Goal: Task Accomplishment & Management: Use online tool/utility

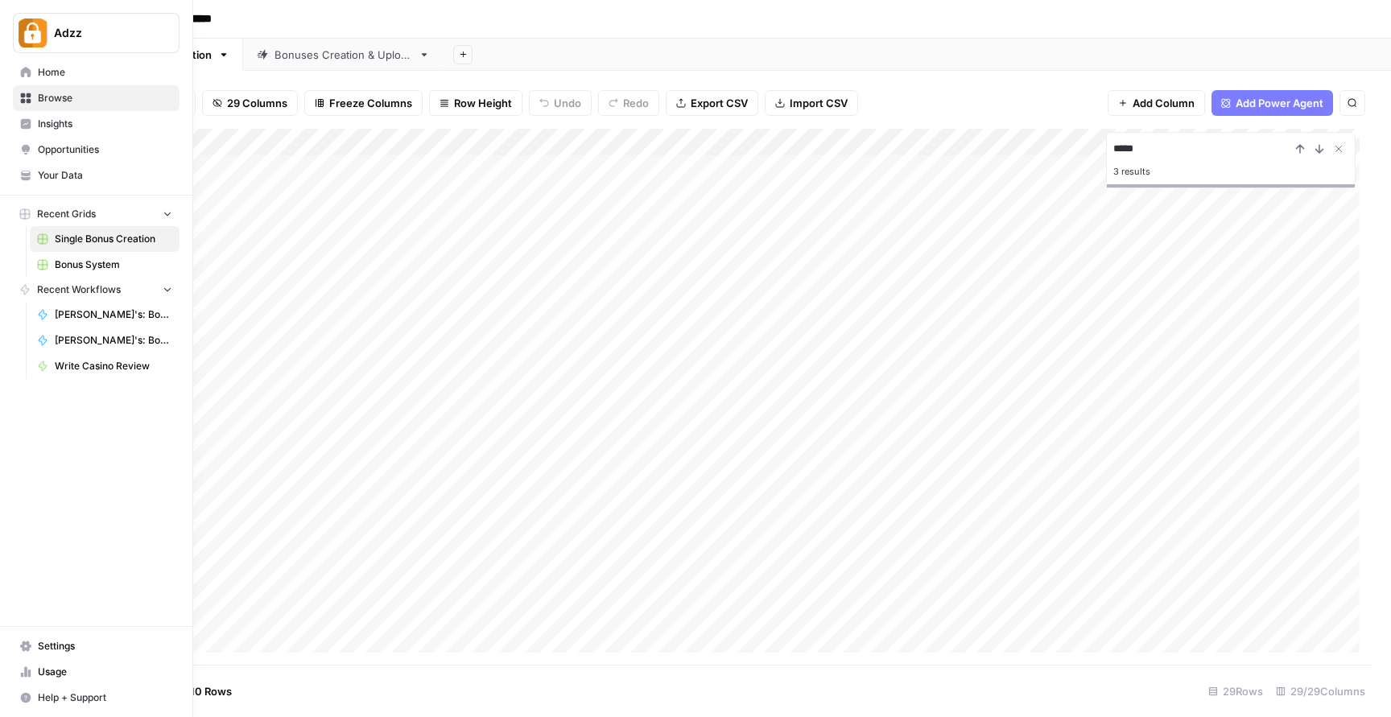
click at [101, 267] on span "Bonus System" at bounding box center [114, 265] width 118 height 14
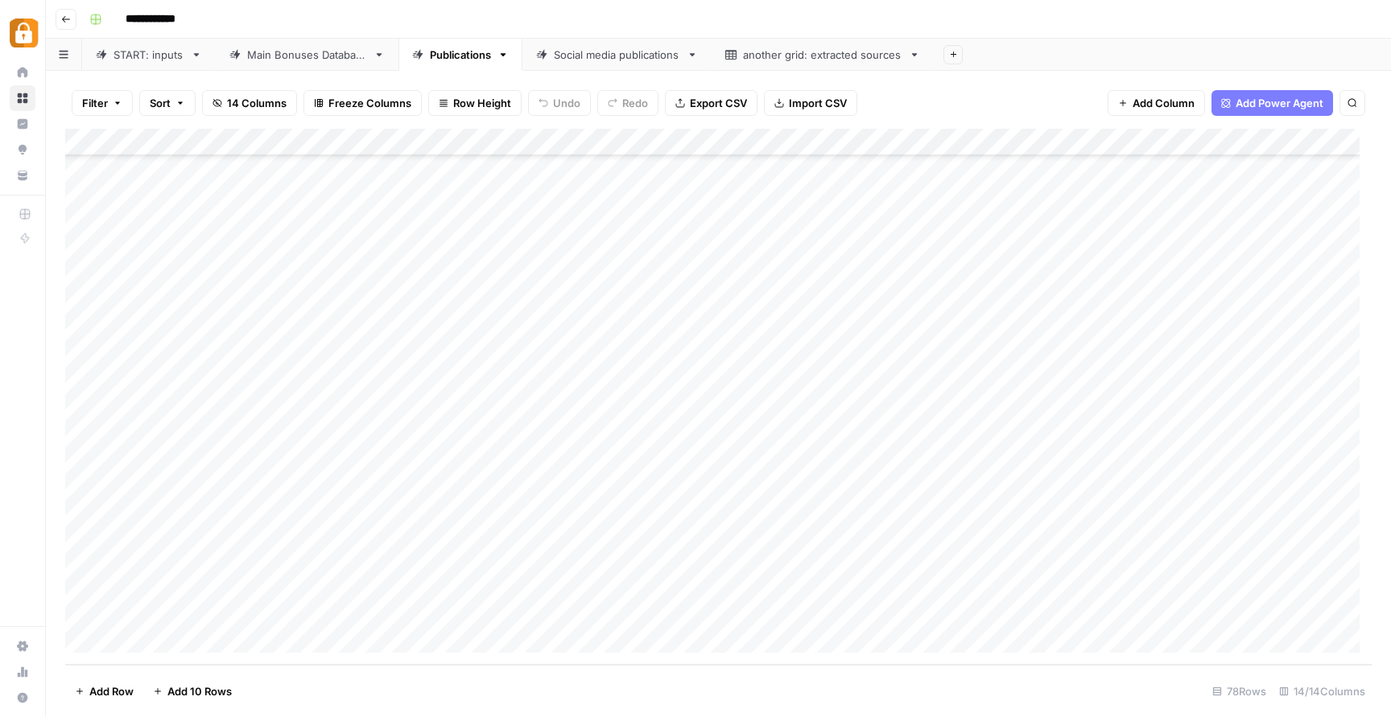
scroll to position [1664, 0]
click at [146, 60] on div "START: inputs" at bounding box center [149, 55] width 71 height 16
click at [513, 600] on div "Add Column" at bounding box center [718, 397] width 1307 height 536
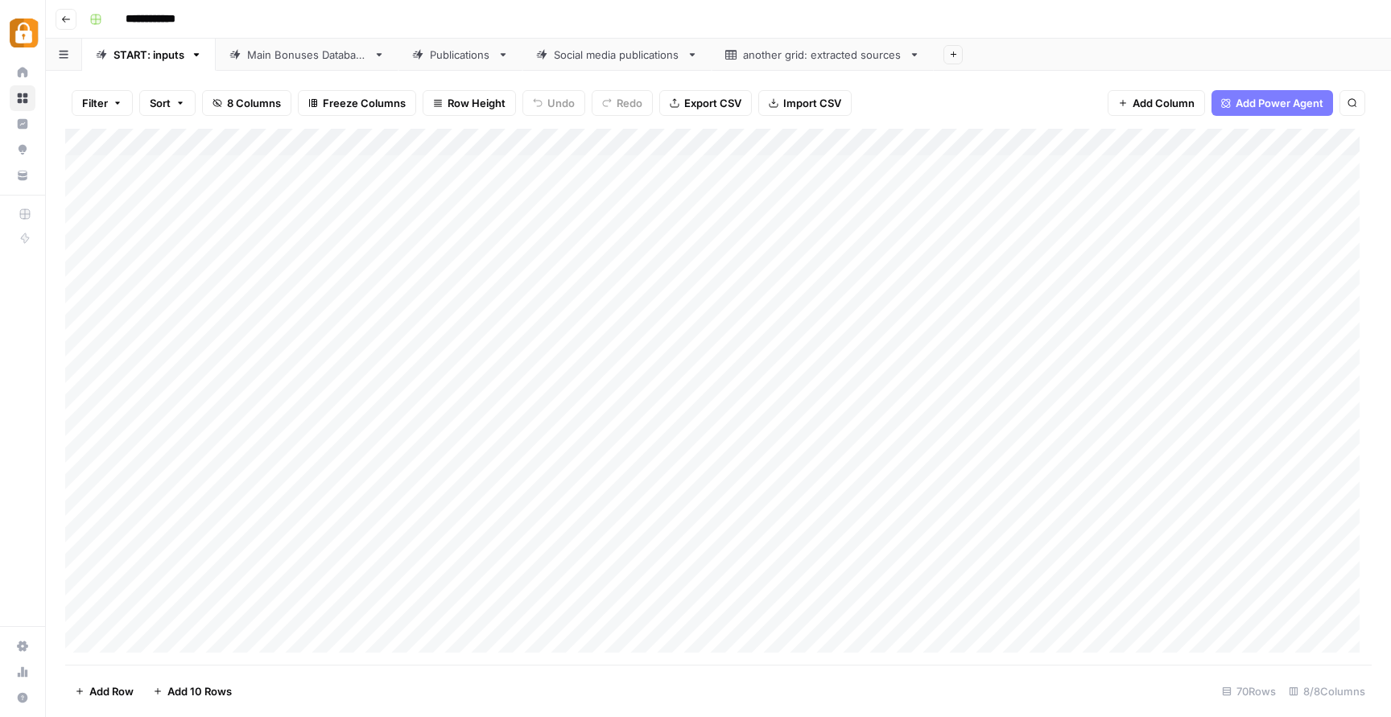
click at [565, 159] on div "Add Column" at bounding box center [718, 397] width 1307 height 536
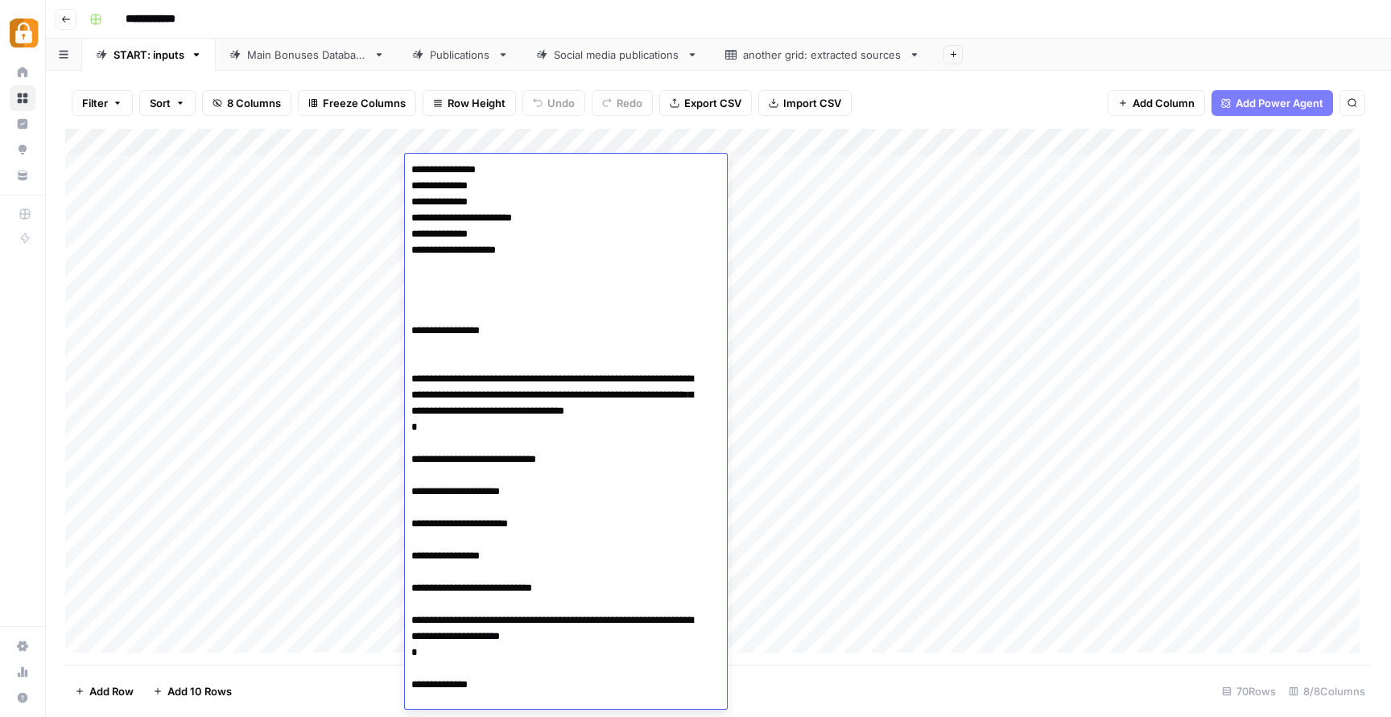
scroll to position [2081, 0]
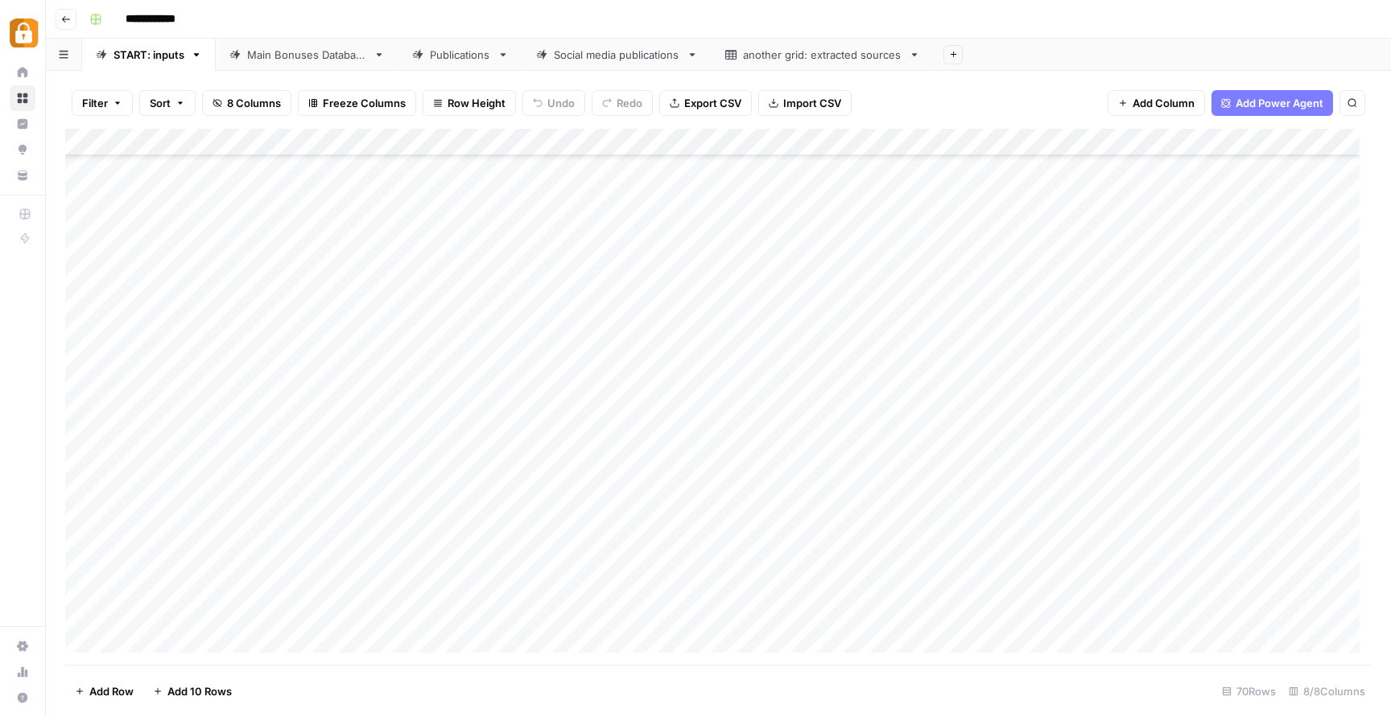
click at [830, 448] on div "Add Column" at bounding box center [718, 397] width 1307 height 536
click at [509, 593] on div "Add Column" at bounding box center [718, 397] width 1307 height 536
click at [764, 610] on div "Add Column" at bounding box center [718, 397] width 1307 height 536
type input "Tele"
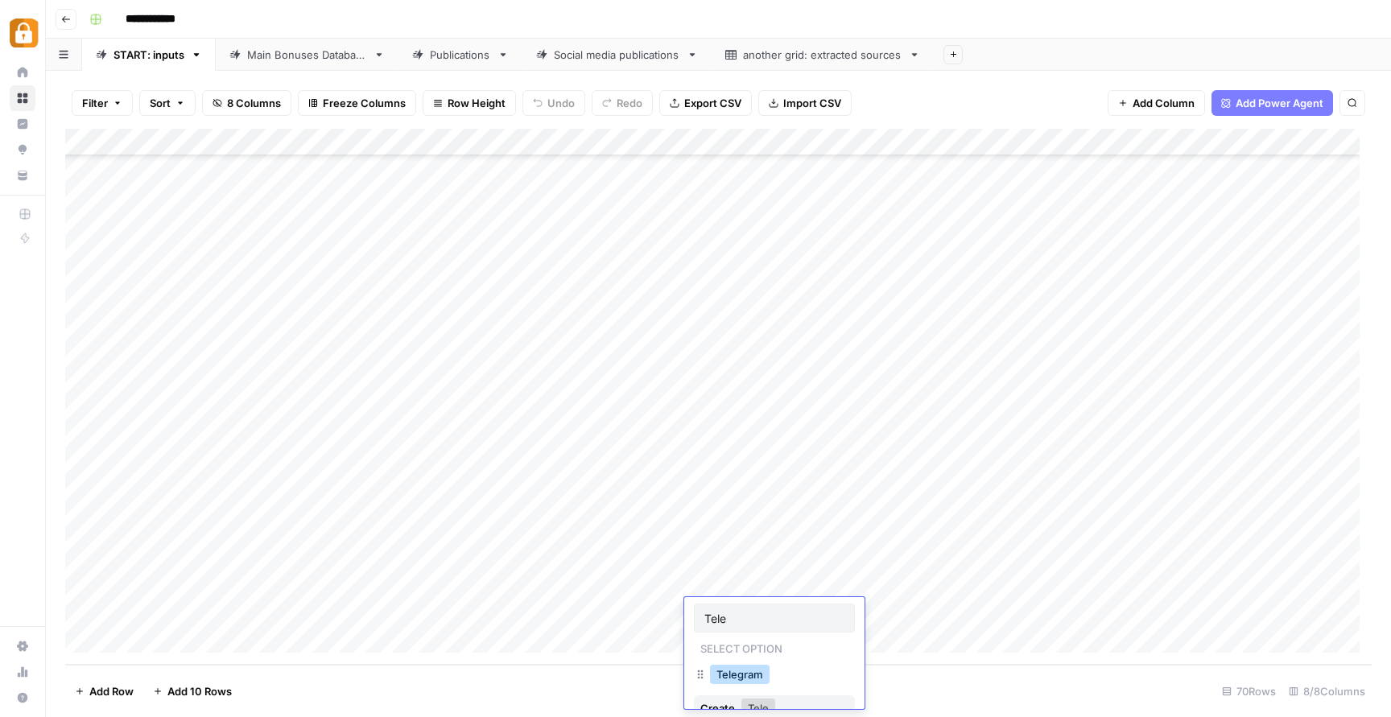
click at [725, 667] on button "Telegram" at bounding box center [740, 674] width 60 height 19
click at [575, 597] on div "Add Column" at bounding box center [718, 397] width 1307 height 536
click at [474, 595] on div "Add Column" at bounding box center [718, 397] width 1307 height 536
click at [481, 614] on div "Add Column" at bounding box center [718, 397] width 1307 height 536
click at [480, 614] on div "Add Column" at bounding box center [718, 397] width 1307 height 536
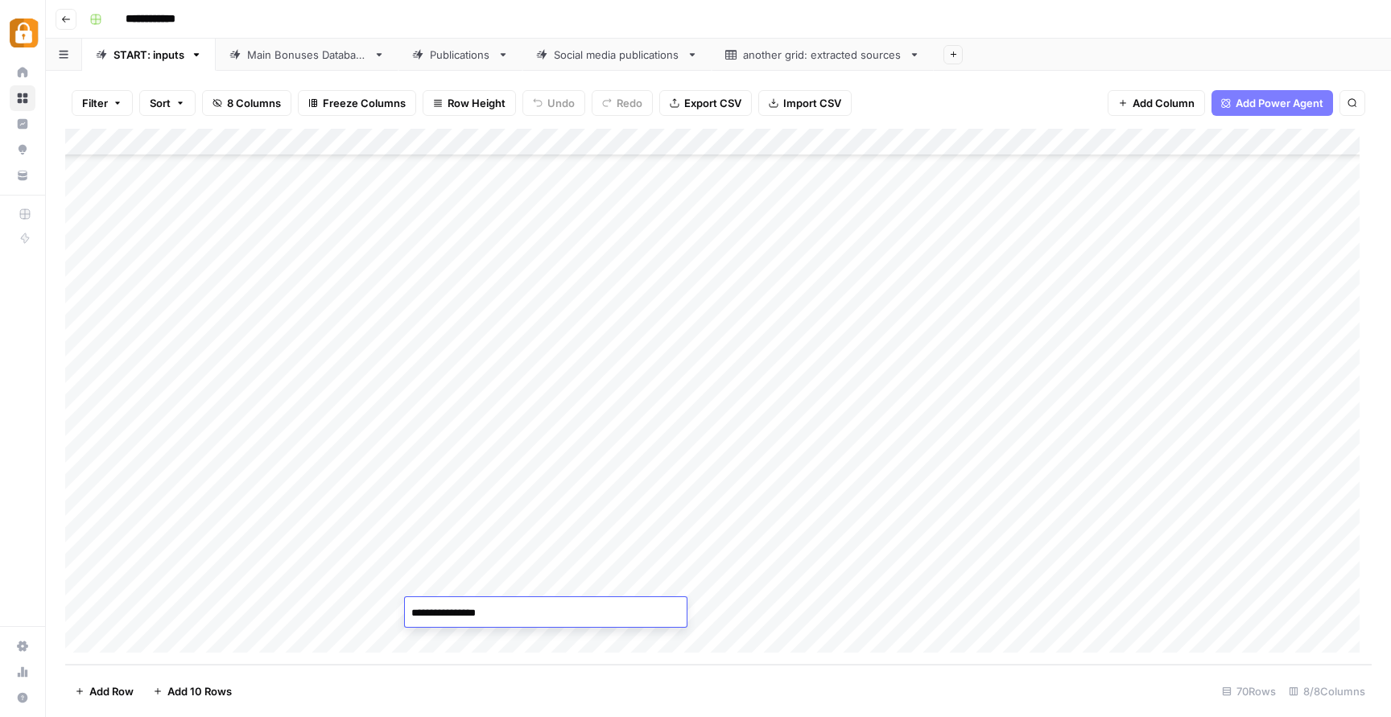
paste textarea "**********"
type textarea "**********"
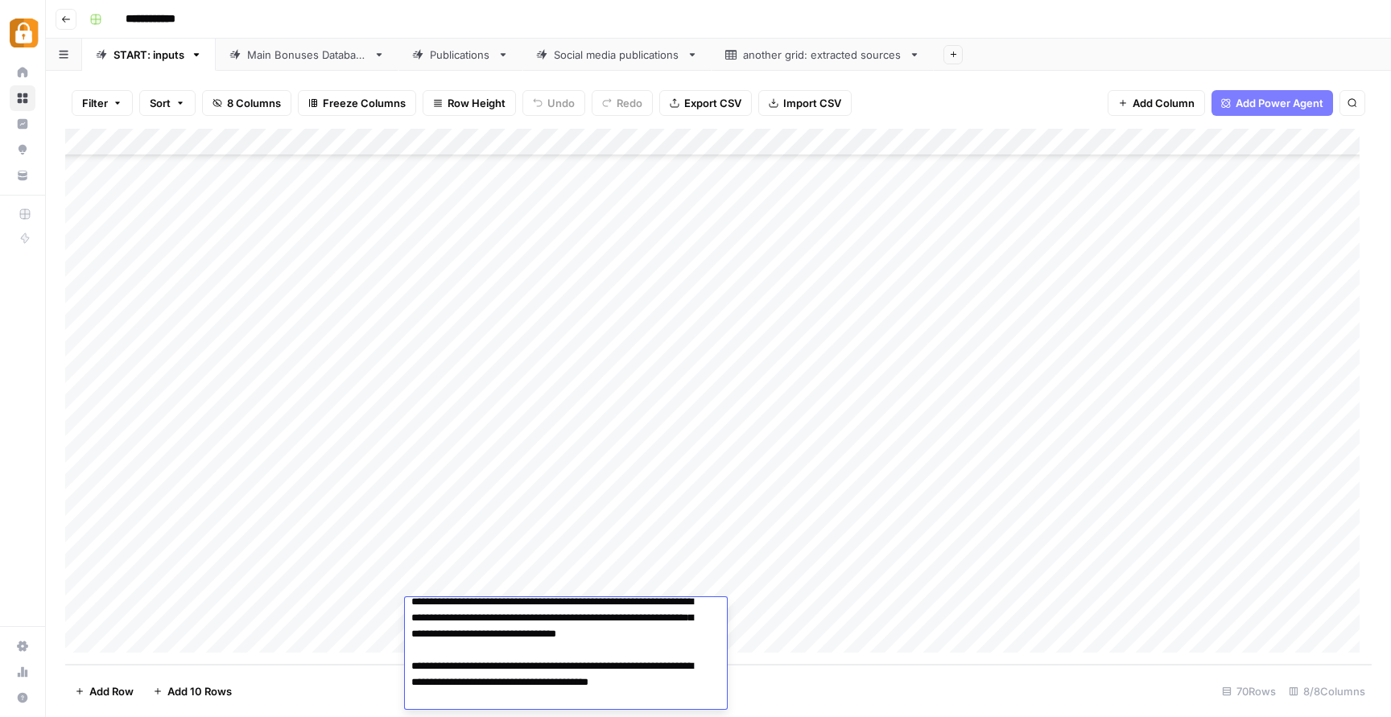
scroll to position [189, 0]
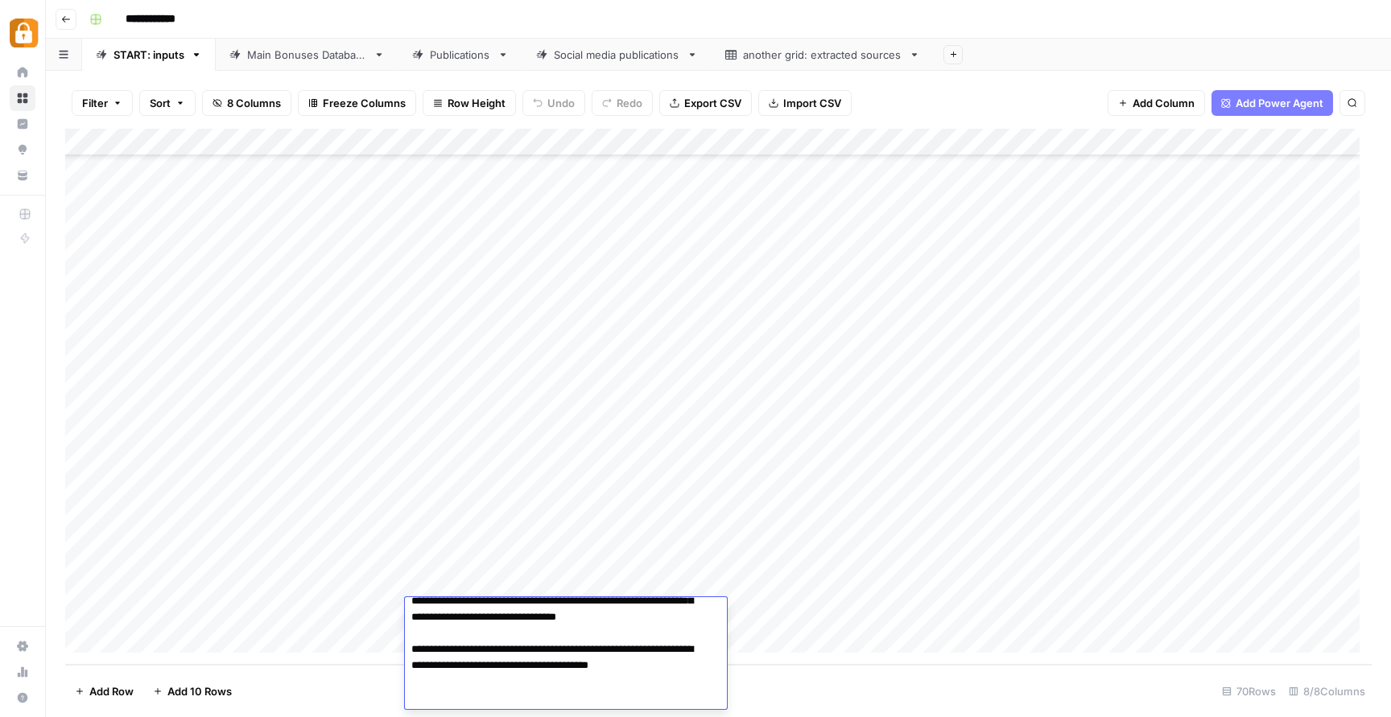
click at [903, 560] on div "Add Column" at bounding box center [718, 397] width 1307 height 536
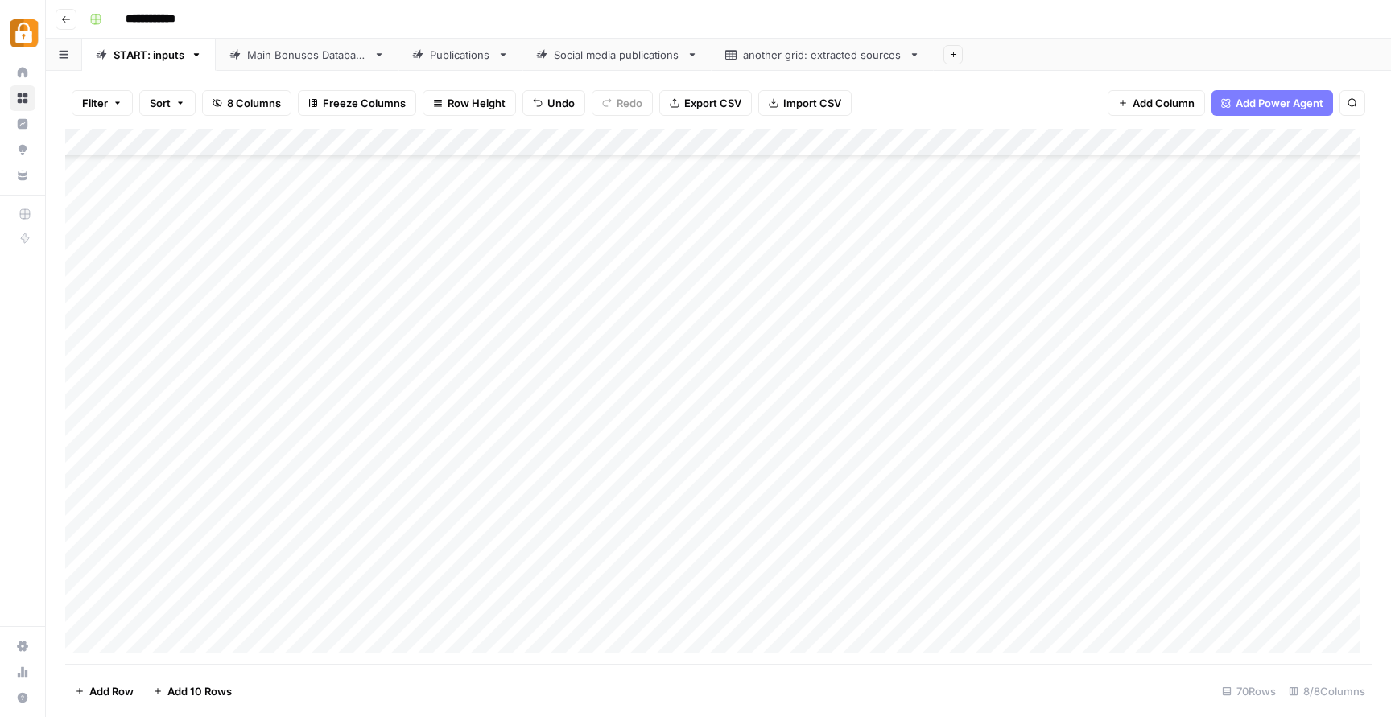
click at [1012, 608] on div "Add Column" at bounding box center [718, 397] width 1307 height 536
click at [1024, 614] on div "Add Column" at bounding box center [718, 397] width 1307 height 536
type textarea "******"
click at [857, 609] on div "Add Column" at bounding box center [718, 397] width 1307 height 536
click at [1269, 610] on div "Add Column" at bounding box center [718, 397] width 1307 height 536
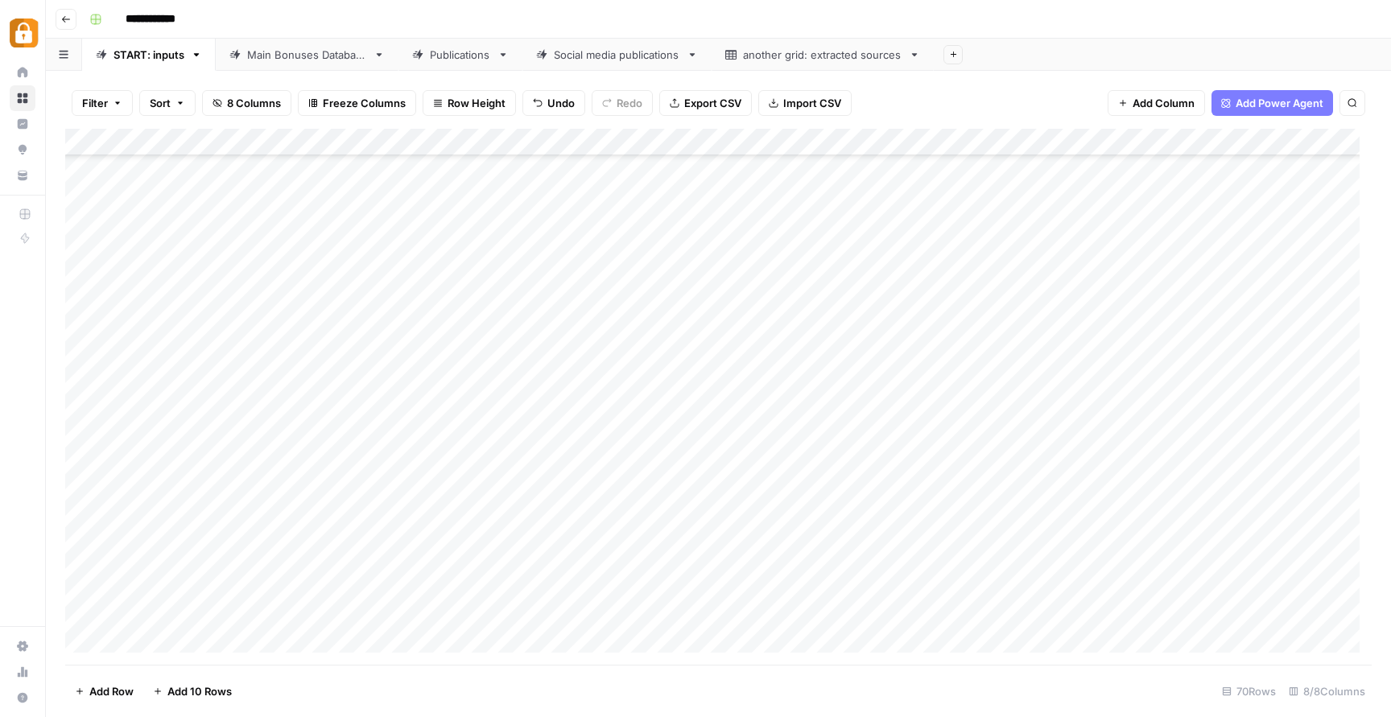
scroll to position [1445, 0]
click at [270, 51] on div "Main Bonuses Database" at bounding box center [307, 55] width 120 height 16
click at [133, 60] on div "START: inputs" at bounding box center [149, 55] width 71 height 16
click at [301, 51] on div "Main Bonuses Database" at bounding box center [307, 55] width 120 height 16
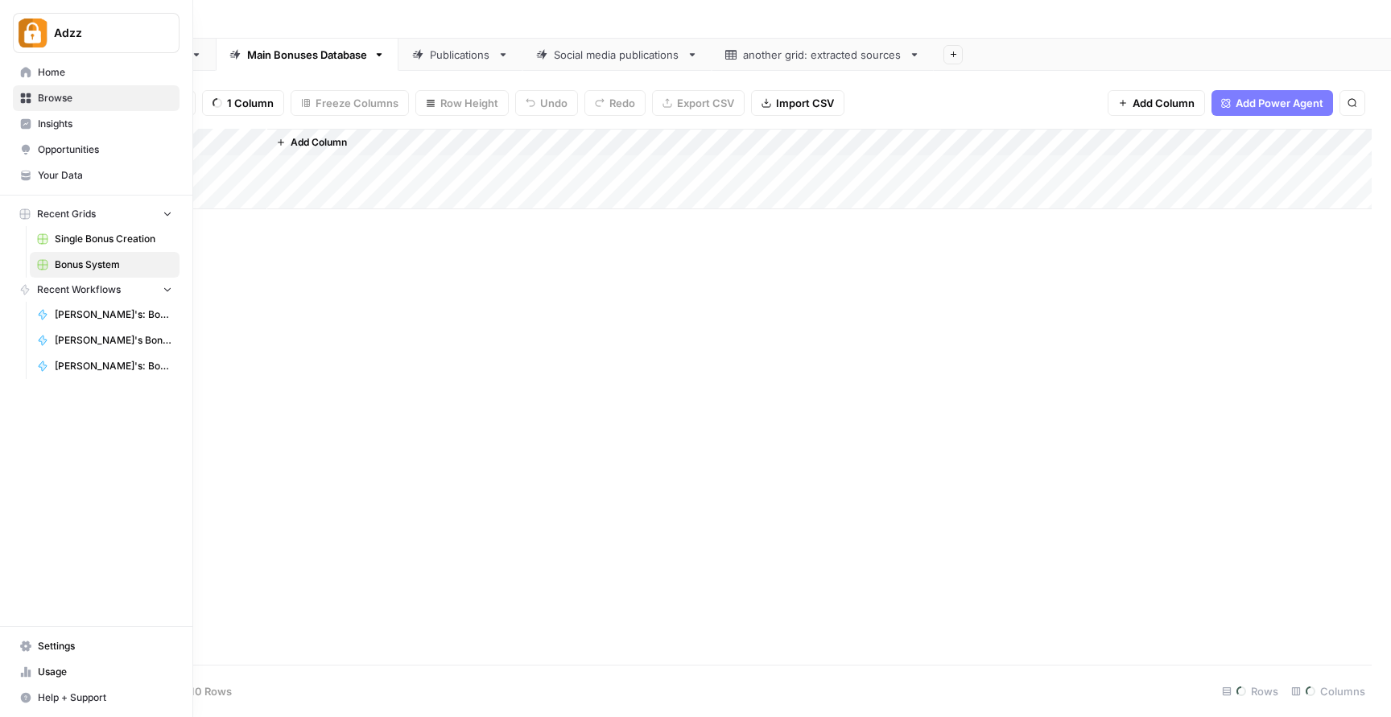
click at [97, 266] on span "Bonus System" at bounding box center [114, 265] width 118 height 14
click at [97, 242] on span "Single Bonus Creation" at bounding box center [114, 239] width 118 height 14
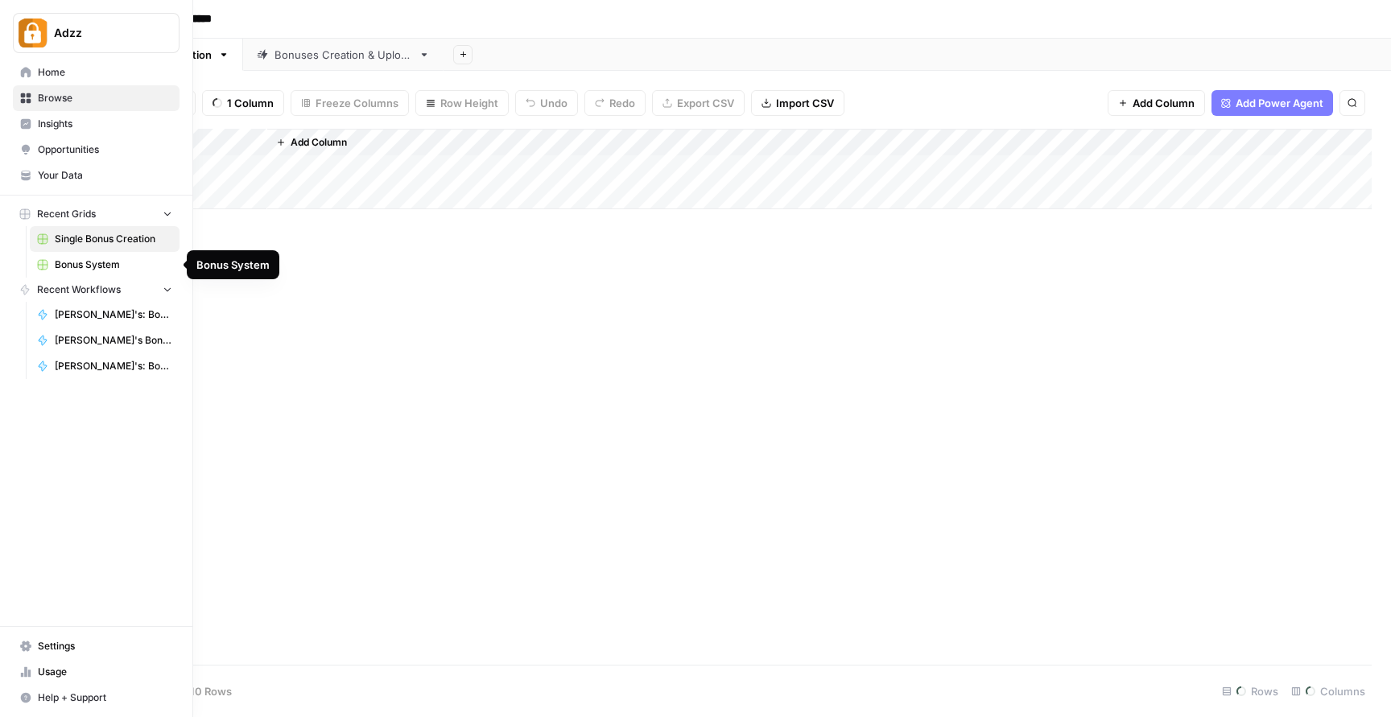
click at [90, 257] on link "Bonus System" at bounding box center [105, 265] width 150 height 26
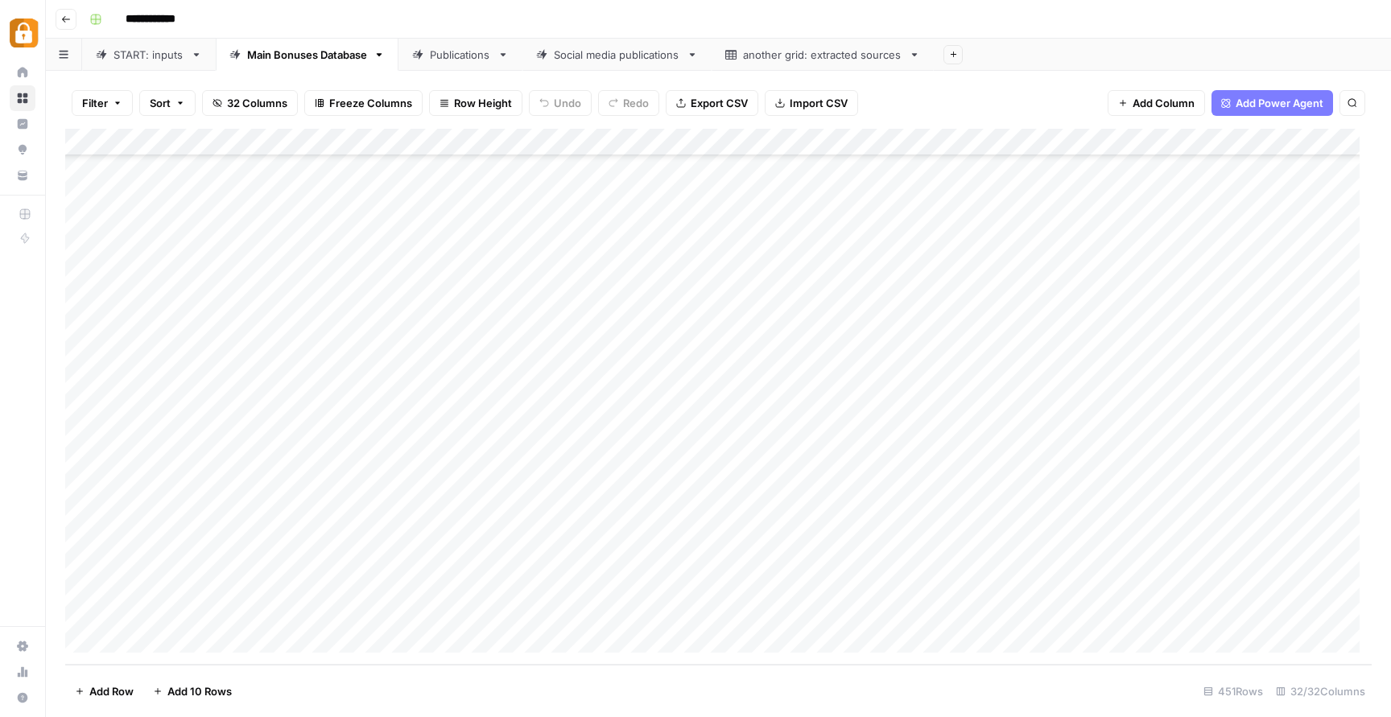
scroll to position [11872, 0]
click at [122, 68] on link "START: inputs" at bounding box center [149, 55] width 134 height 32
click at [548, 610] on div "Add Column" at bounding box center [718, 397] width 1307 height 536
click at [274, 55] on div "Main Bonuses Database" at bounding box center [307, 55] width 120 height 16
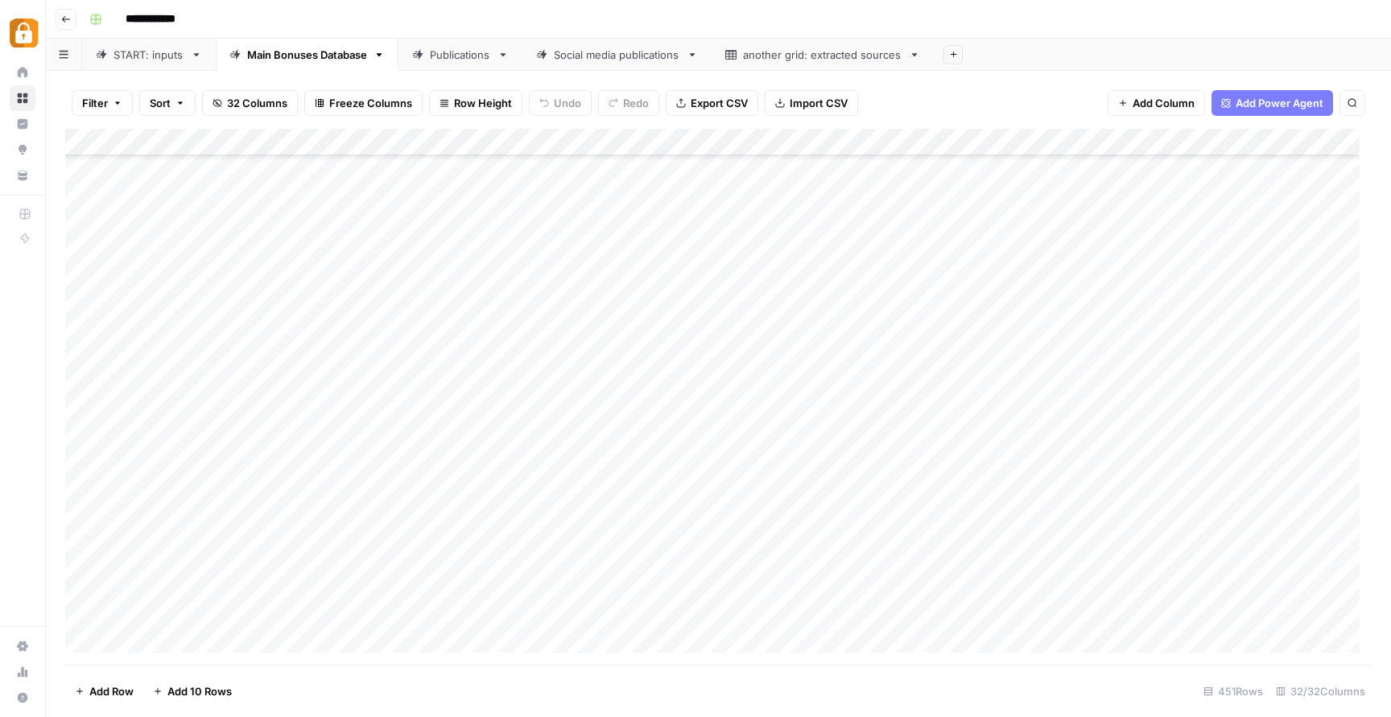
scroll to position [4832, 0]
click at [1357, 100] on icon "button" at bounding box center [1353, 103] width 10 height 10
type input "******"
click at [1324, 151] on icon "Next Result" at bounding box center [1319, 149] width 13 height 13
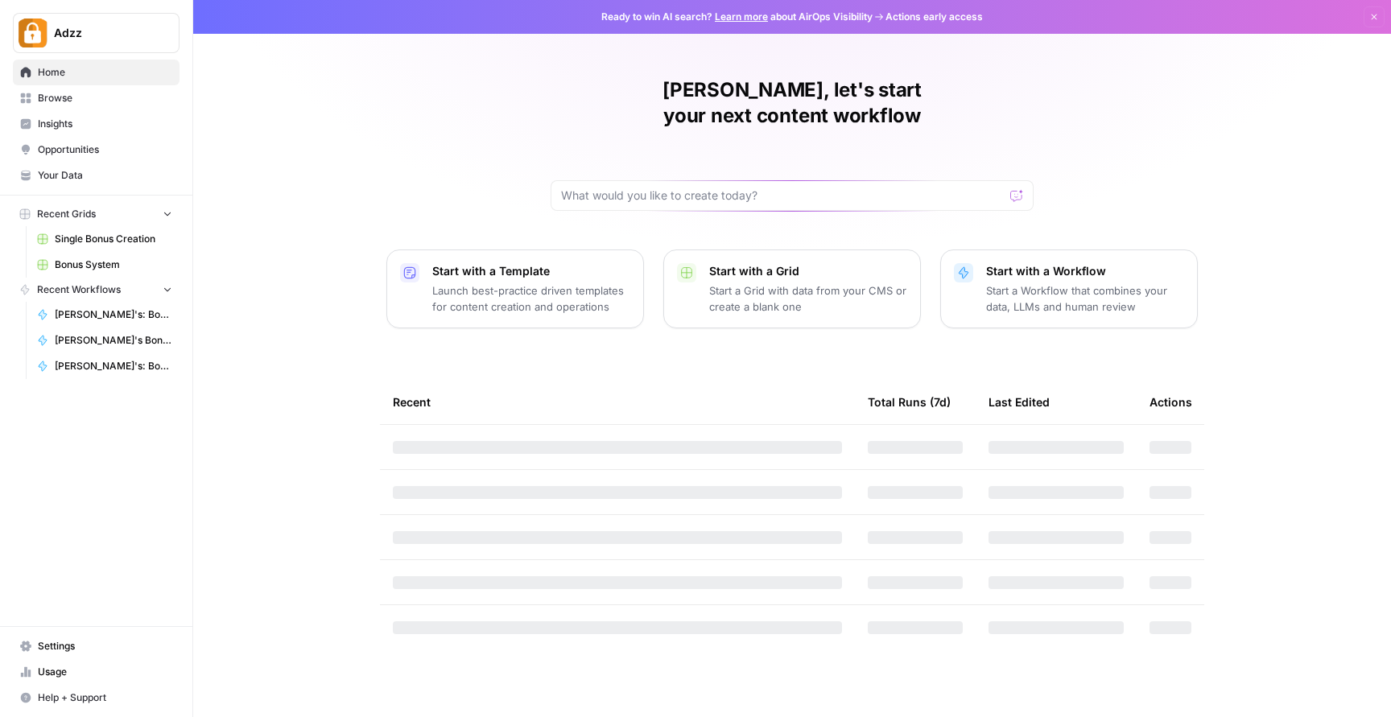
click at [86, 260] on span "Bonus System" at bounding box center [114, 265] width 118 height 14
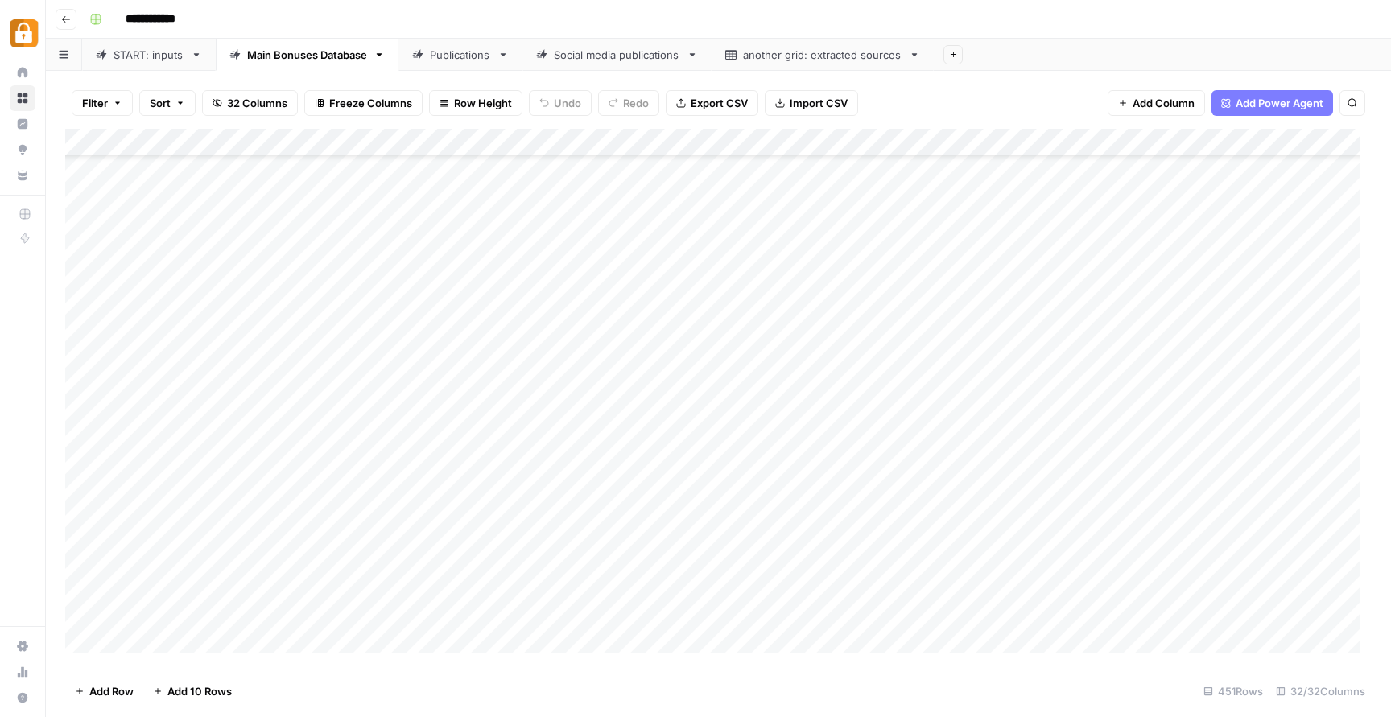
scroll to position [10748, 0]
click at [434, 556] on div "Add Column" at bounding box center [718, 397] width 1307 height 536
click at [156, 55] on div "START: inputs" at bounding box center [149, 55] width 71 height 16
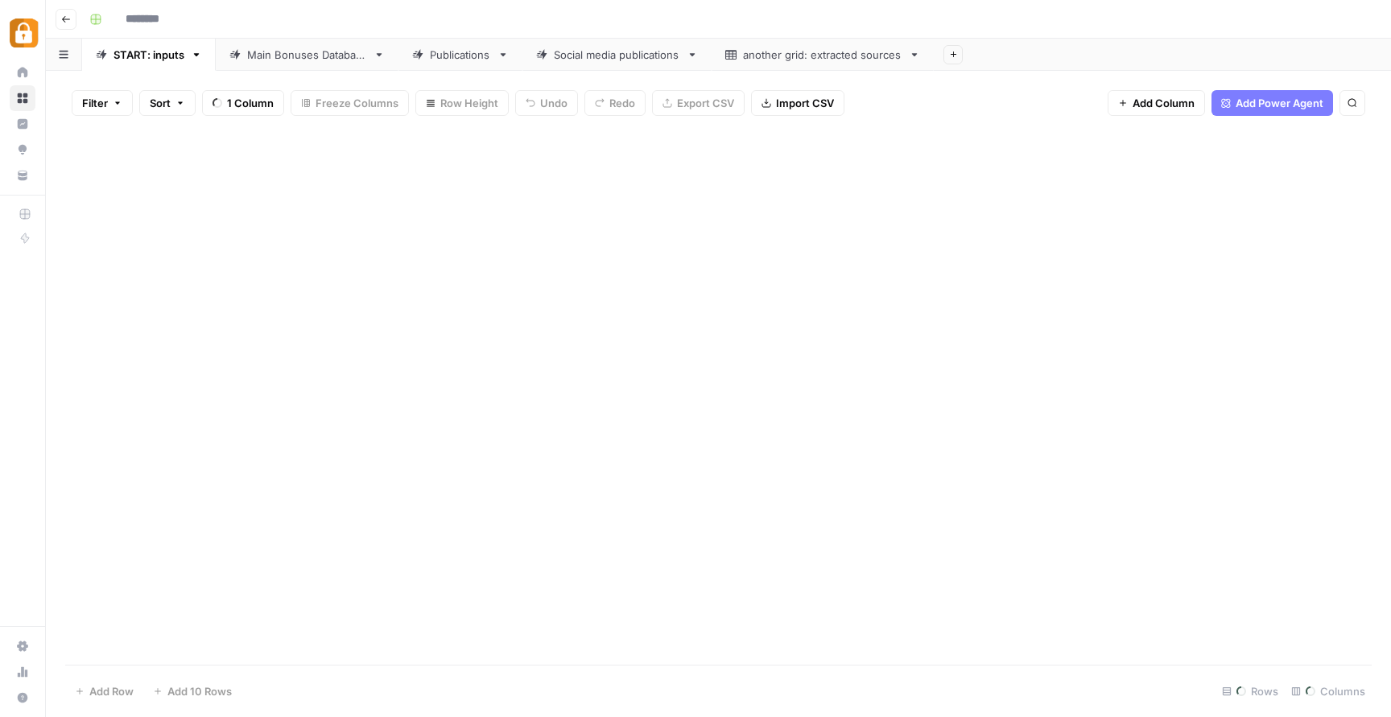
type input "**********"
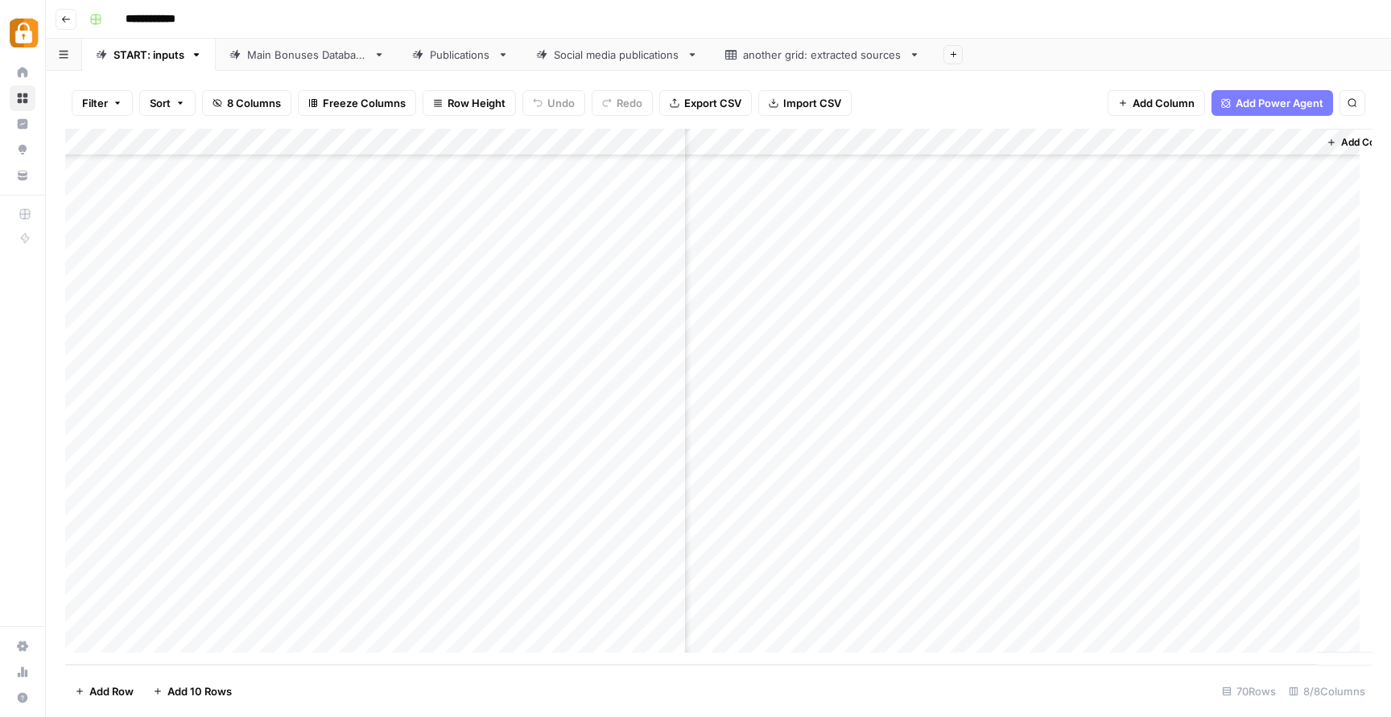
scroll to position [1445, 288]
click at [1192, 612] on div "Add Column" at bounding box center [718, 397] width 1307 height 536
click at [998, 558] on div "Add Column" at bounding box center [718, 397] width 1307 height 536
click at [1201, 608] on div "Add Column" at bounding box center [718, 397] width 1307 height 536
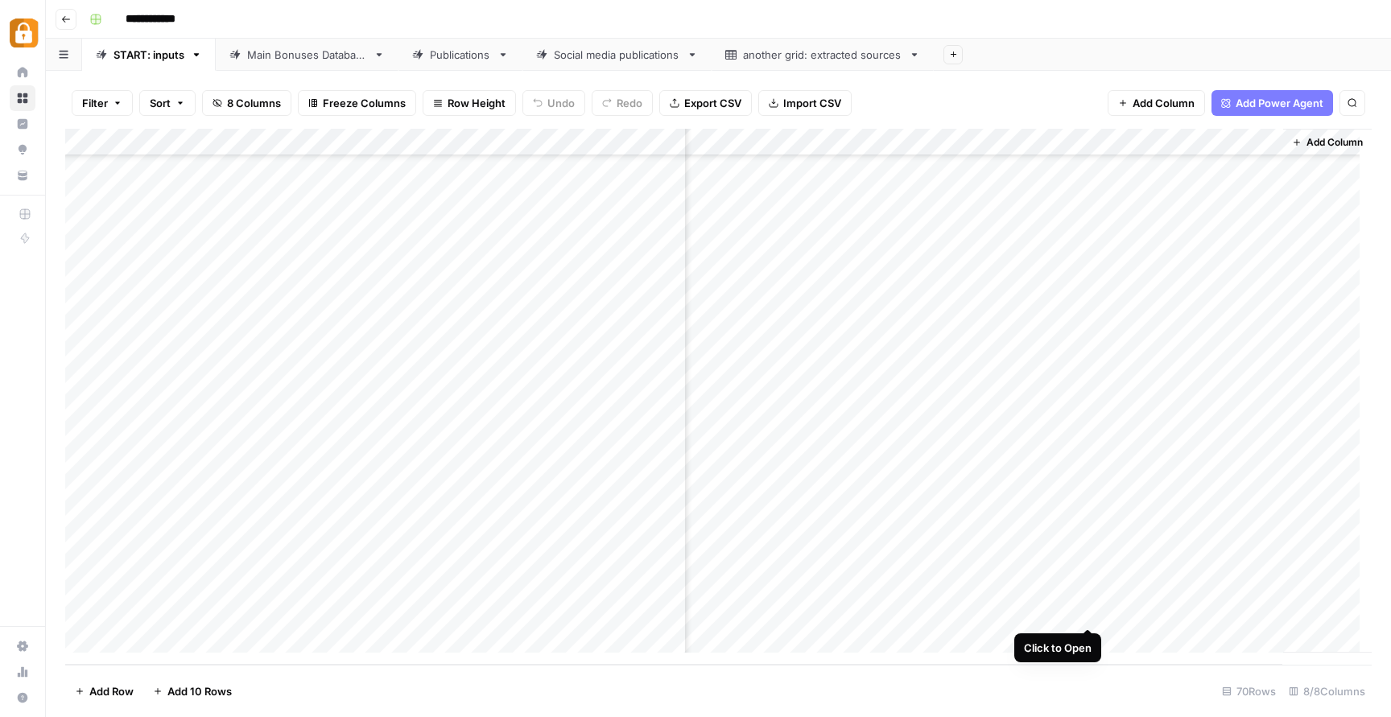
click at [1090, 610] on div "Add Column" at bounding box center [718, 397] width 1307 height 536
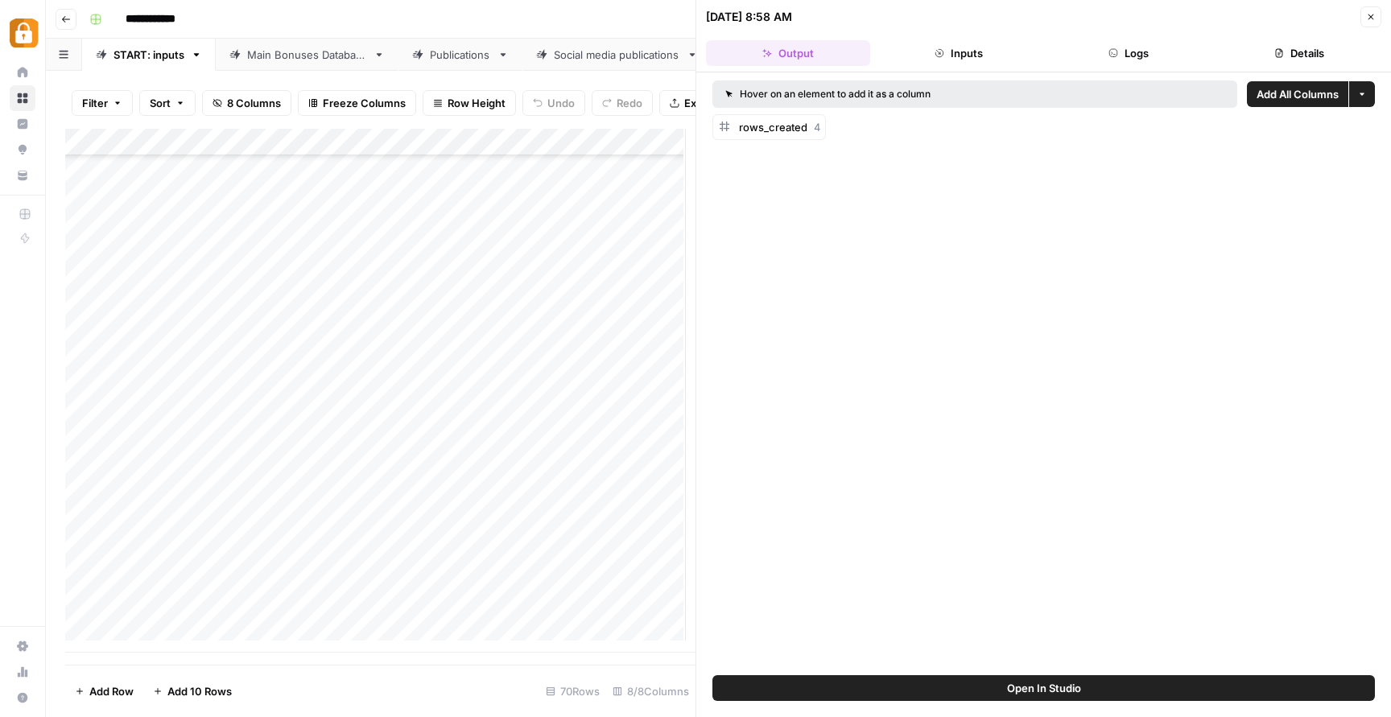
click at [770, 116] on div "rows_created 4" at bounding box center [770, 127] width 114 height 26
click at [764, 129] on span "rows_created" at bounding box center [773, 127] width 68 height 13
click at [789, 118] on div "rows_created 4" at bounding box center [770, 127] width 114 height 26
click at [840, 87] on div "Hover on an element to add it as a column" at bounding box center [901, 94] width 353 height 14
click at [773, 119] on div "rows_created 4" at bounding box center [779, 127] width 81 height 16
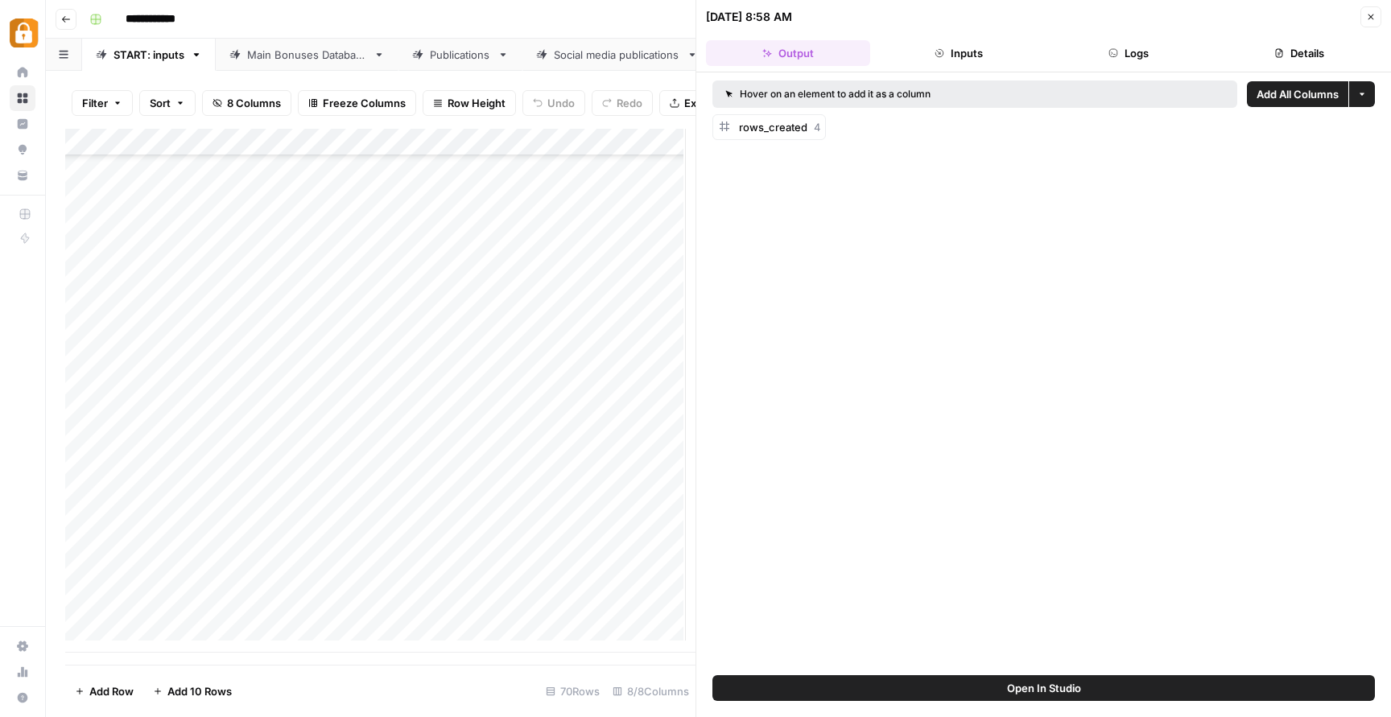
click at [829, 87] on div "Hover on an element to add it as a column" at bounding box center [901, 94] width 353 height 14
click at [1370, 89] on button "More options" at bounding box center [1362, 94] width 26 height 26
click at [1238, 223] on div "Hover on an element to add it as a column Add All Columns More options rows_cre…" at bounding box center [1043, 373] width 695 height 603
click at [802, 122] on span "rows_created" at bounding box center [773, 127] width 68 height 13
click at [1032, 678] on button "Open In Studio" at bounding box center [1044, 689] width 663 height 26
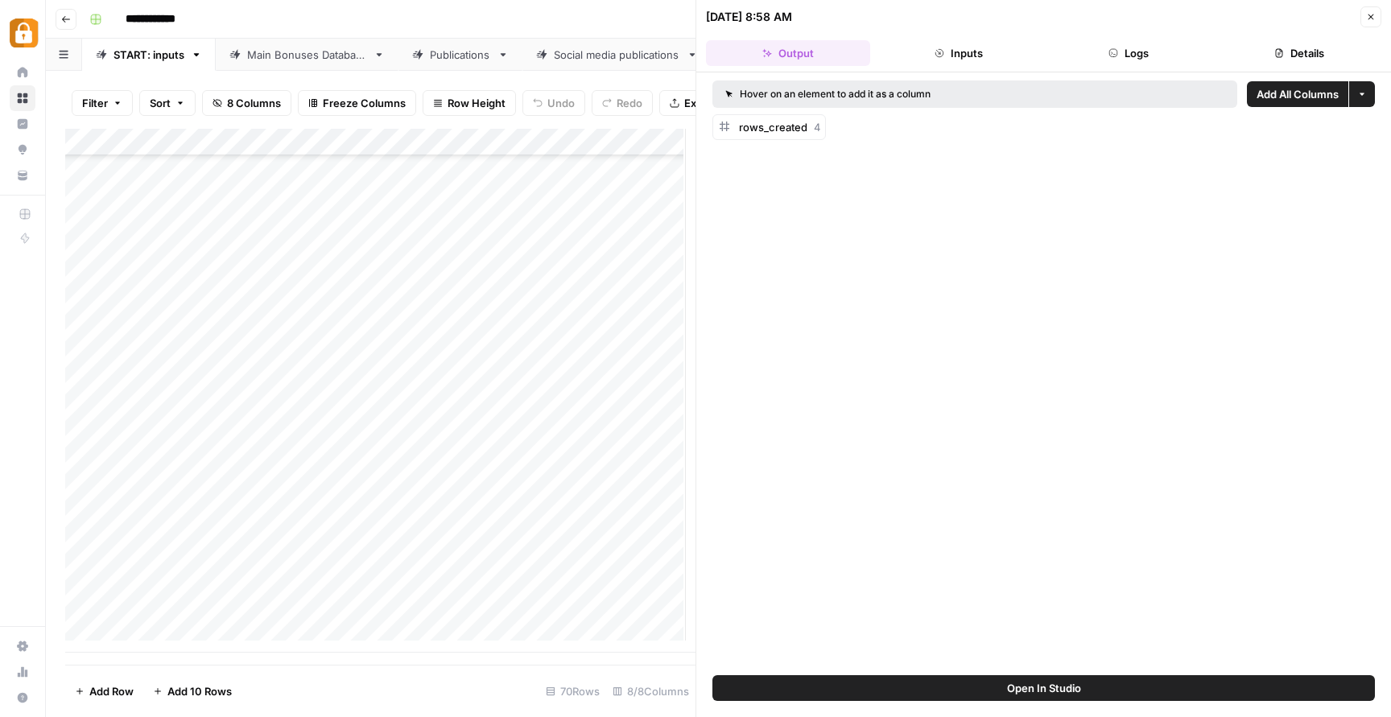
click at [958, 62] on button "Inputs" at bounding box center [959, 53] width 164 height 26
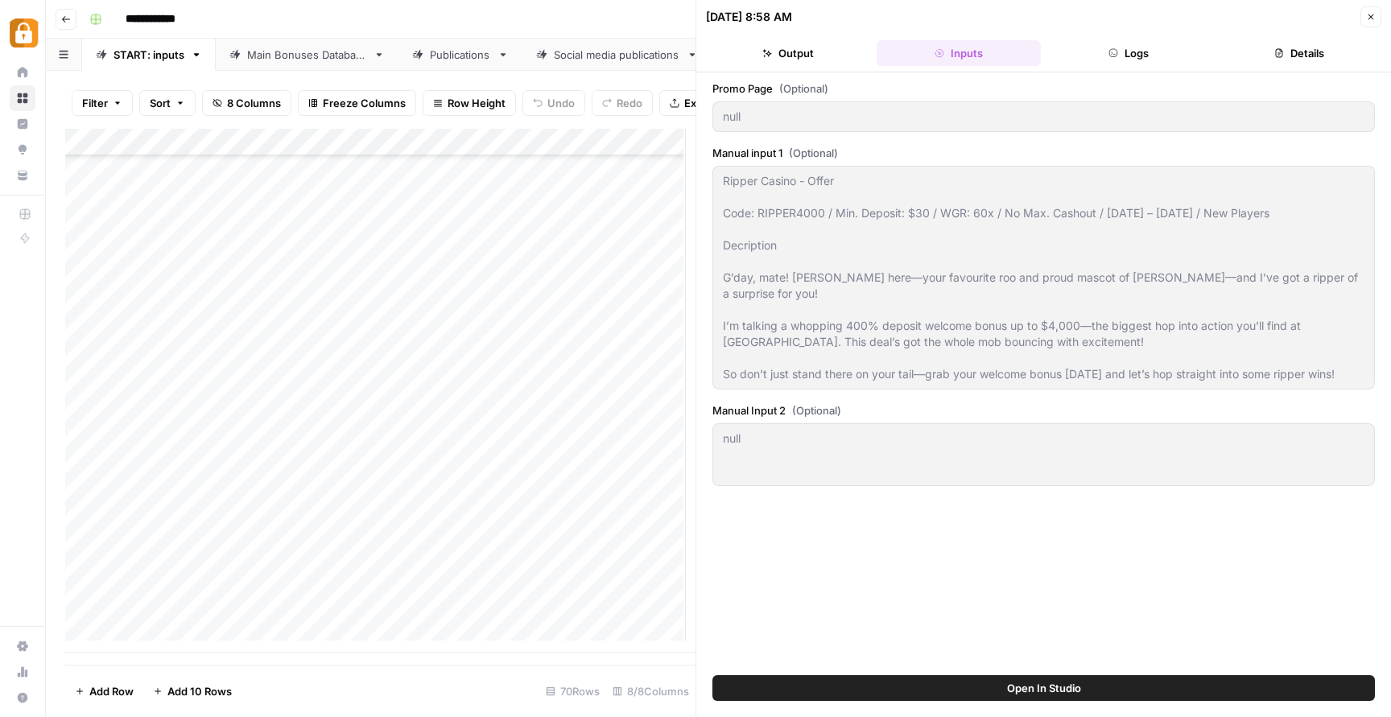
click at [1108, 42] on button "Logs" at bounding box center [1130, 53] width 164 height 26
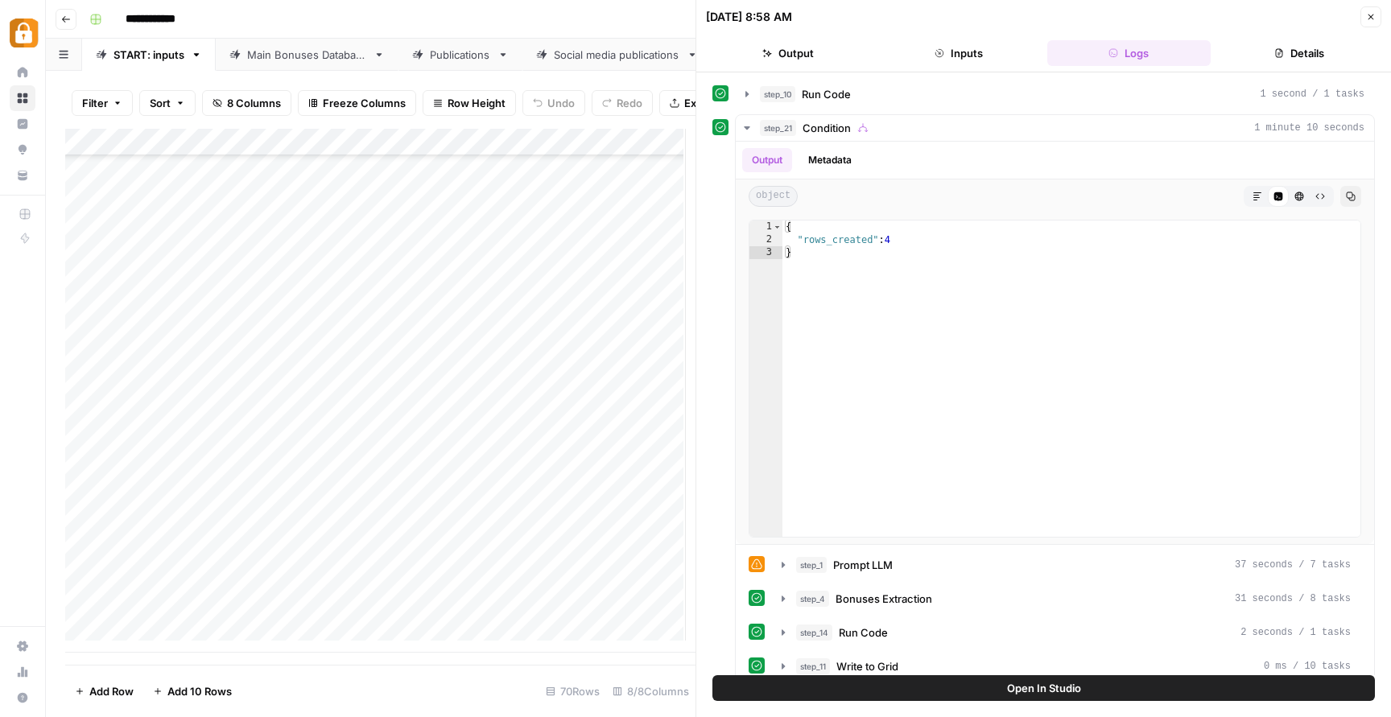
click at [1317, 48] on button "Details" at bounding box center [1299, 53] width 164 height 26
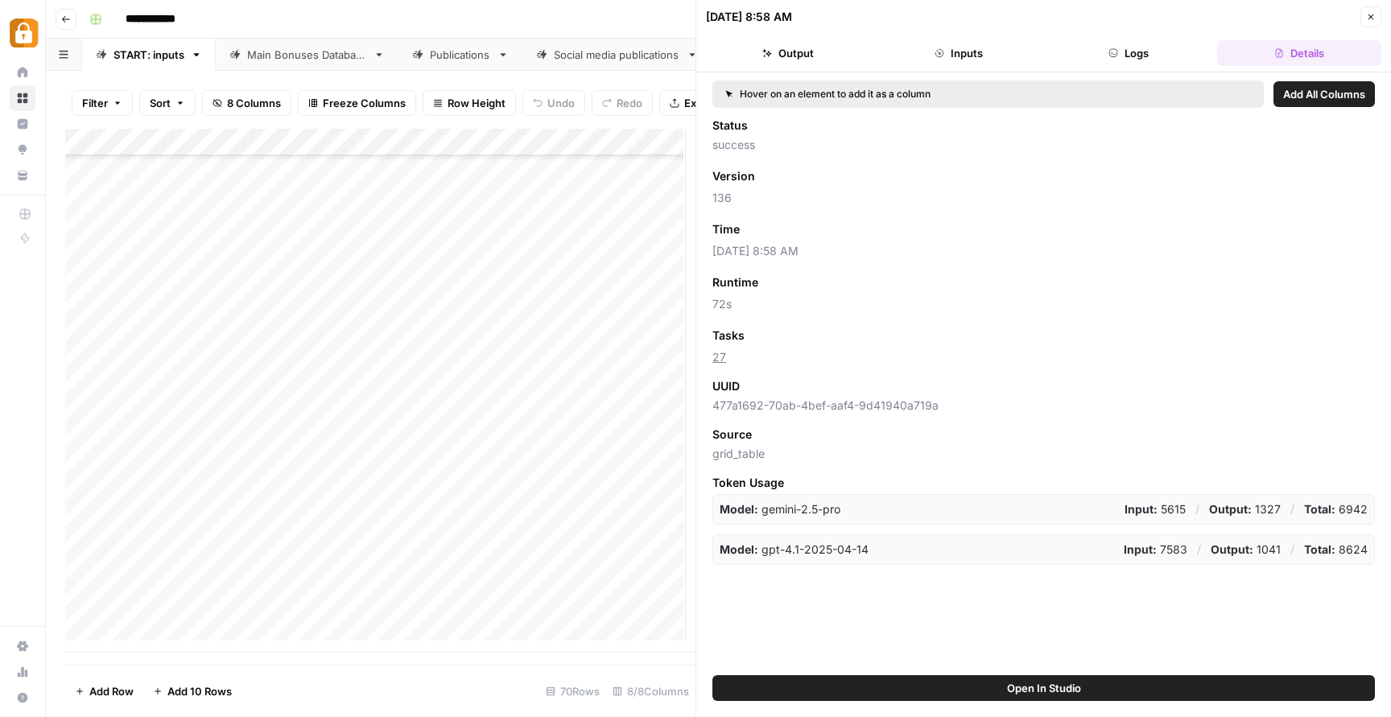
click at [817, 53] on button "Output" at bounding box center [788, 53] width 164 height 26
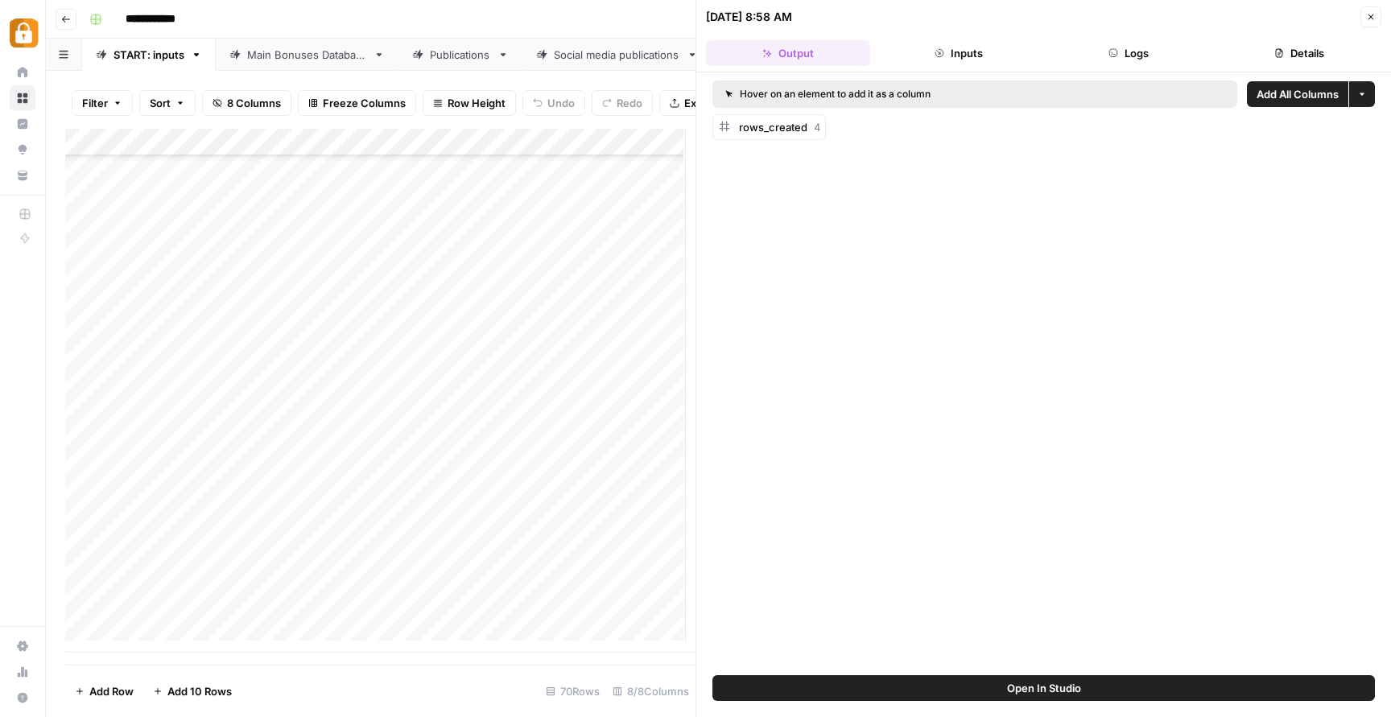
click at [802, 123] on span "rows_created" at bounding box center [773, 127] width 68 height 13
click at [498, 582] on div "Add Column" at bounding box center [380, 391] width 630 height 524
drag, startPoint x: 640, startPoint y: 700, endPoint x: 613, endPoint y: 812, distance: 114.4
click at [613, 717] on html "**********" at bounding box center [695, 358] width 1391 height 717
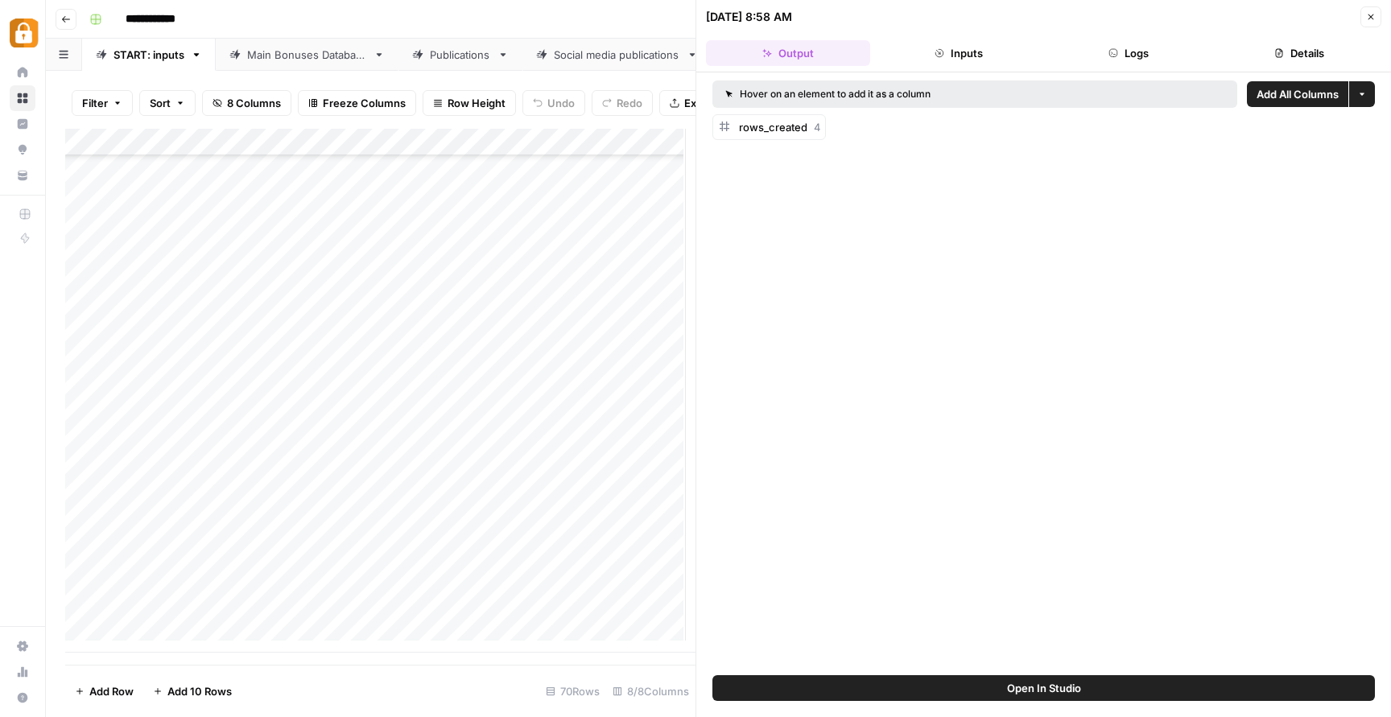
scroll to position [1454, 257]
click at [457, 619] on div "Add Column" at bounding box center [380, 391] width 630 height 524
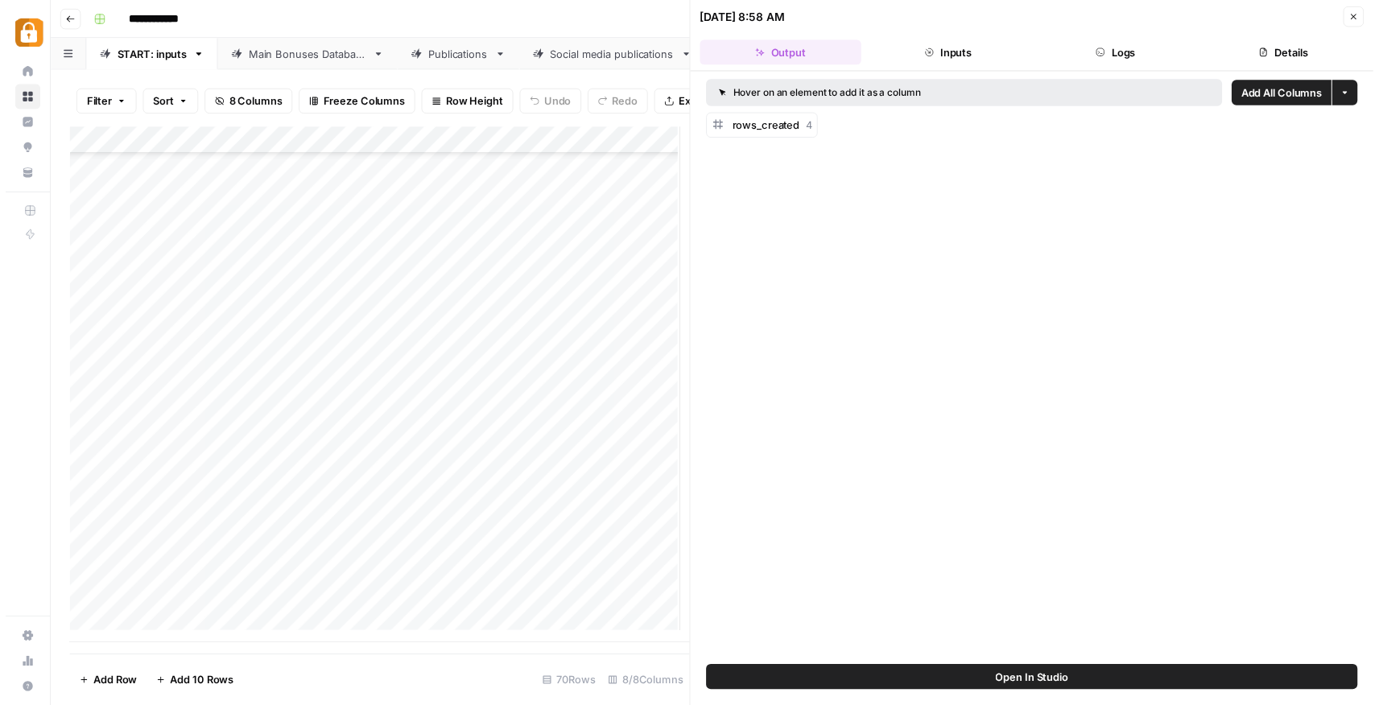
scroll to position [1454, 965]
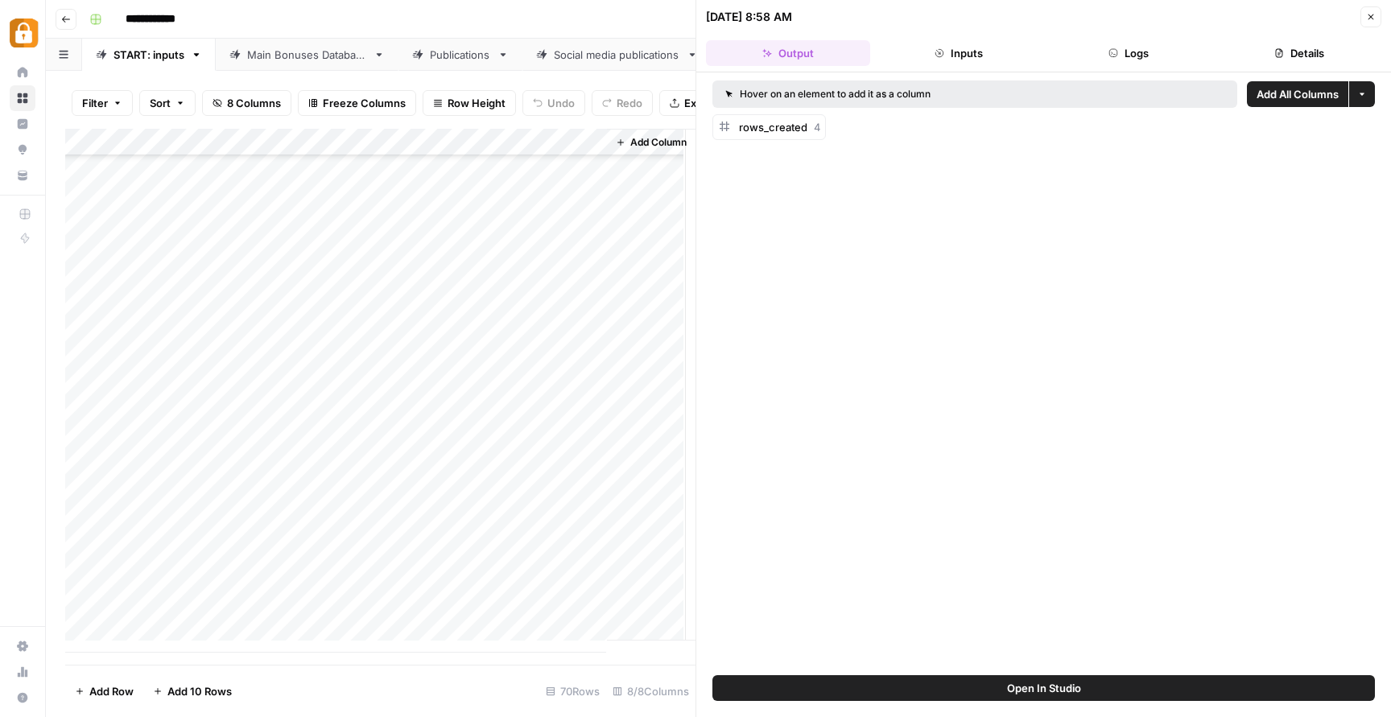
click at [1370, 7] on button "Close" at bounding box center [1371, 16] width 21 height 21
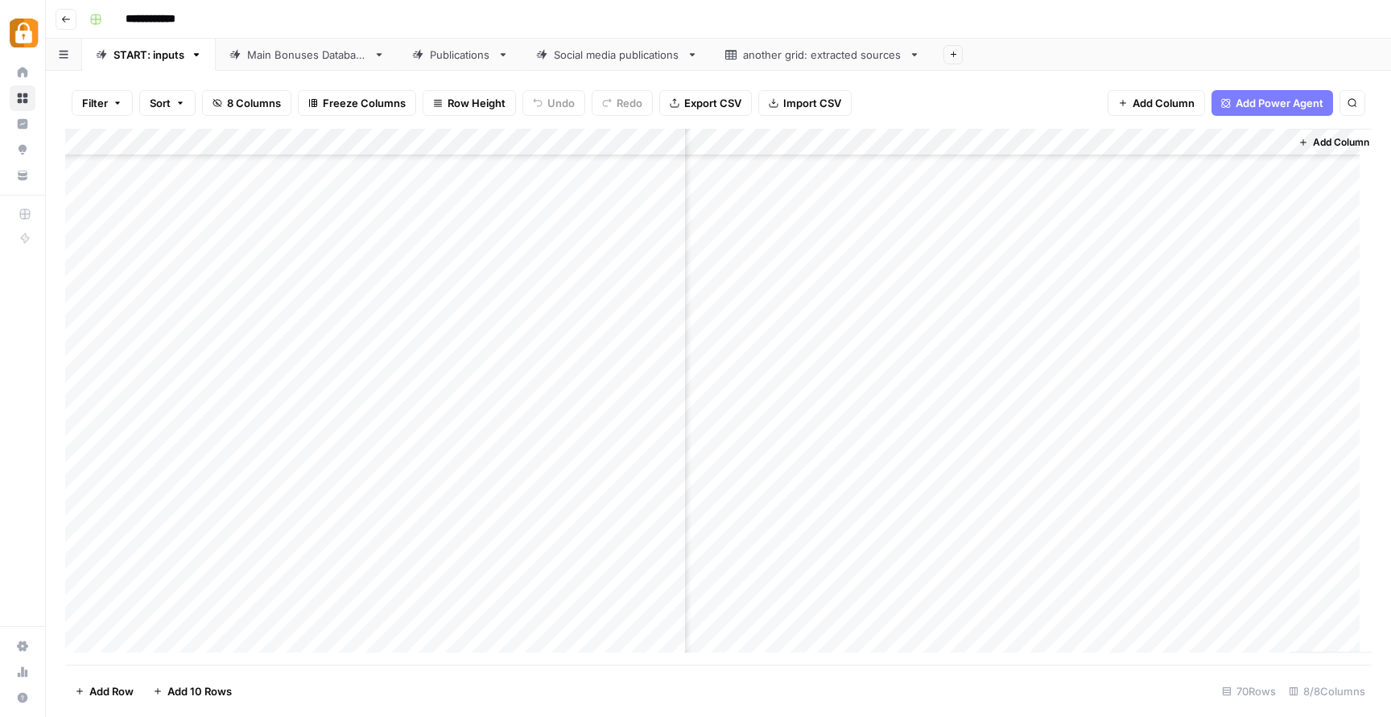
scroll to position [1445, 269]
click at [746, 616] on div "Add Column" at bounding box center [718, 397] width 1307 height 536
click at [282, 62] on link "Main Bonuses Database" at bounding box center [307, 55] width 183 height 32
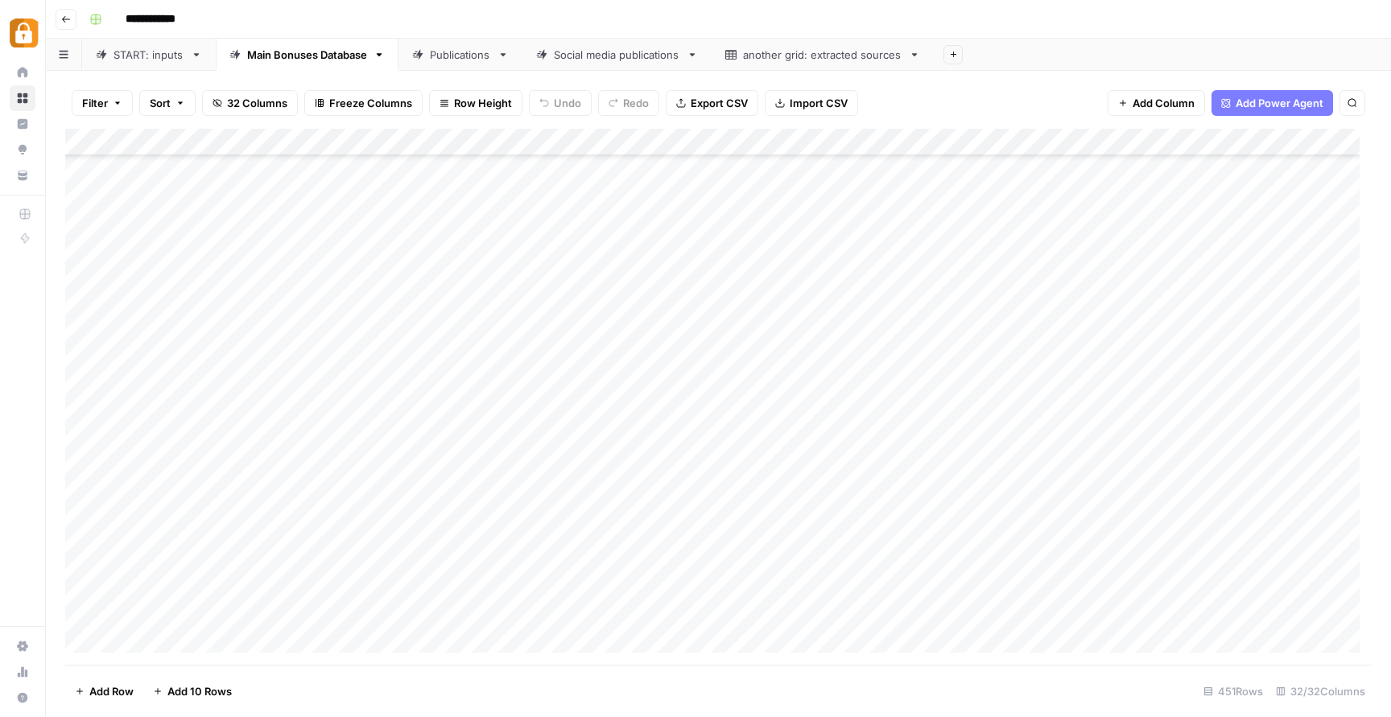
click at [487, 271] on div "Add Column" at bounding box center [718, 397] width 1307 height 536
